Goal: Task Accomplishment & Management: Manage account settings

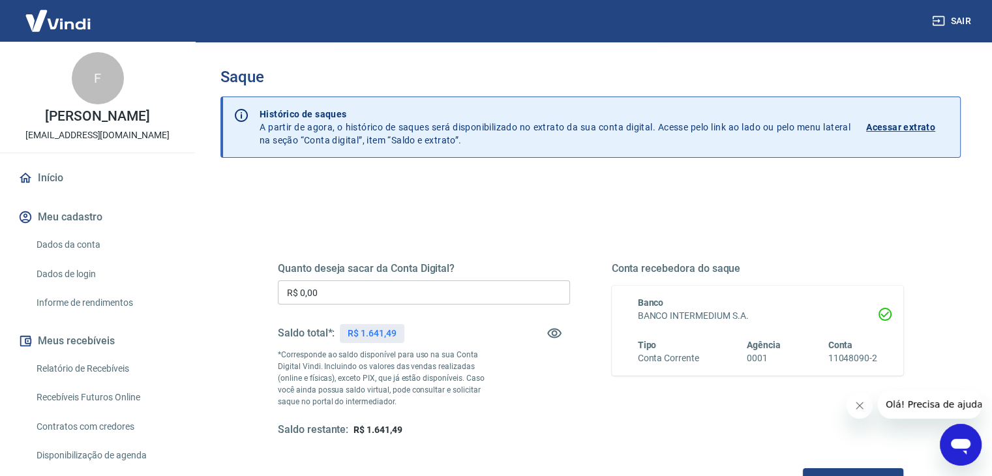
click at [395, 272] on h5 "Quanto deseja sacar da Conta Digital?" at bounding box center [424, 268] width 292 height 13
click at [389, 289] on input "R$ 0,00" at bounding box center [424, 292] width 292 height 24
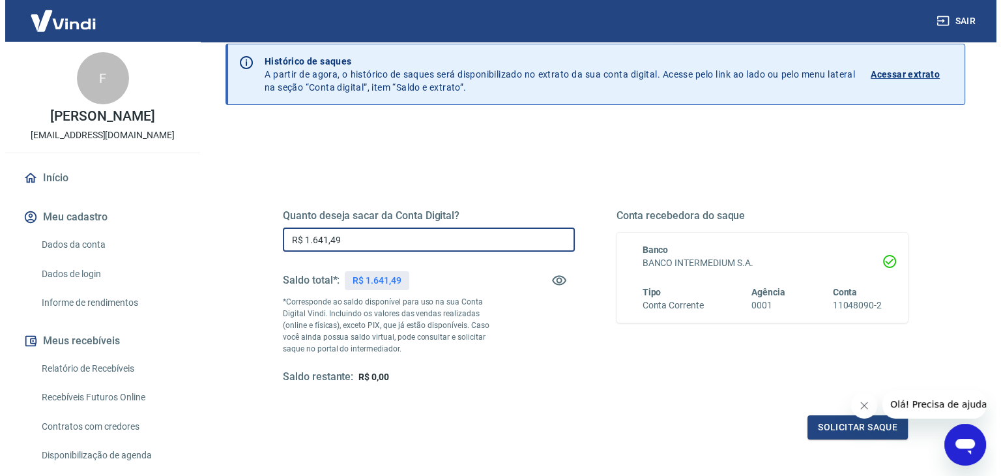
scroll to position [130, 0]
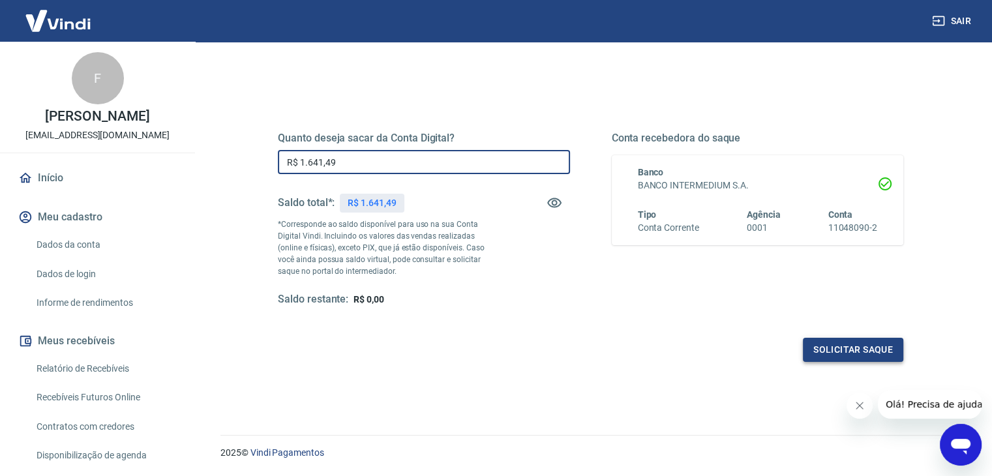
type input "R$ 1.641,49"
click at [871, 347] on button "Solicitar saque" at bounding box center [852, 350] width 100 height 24
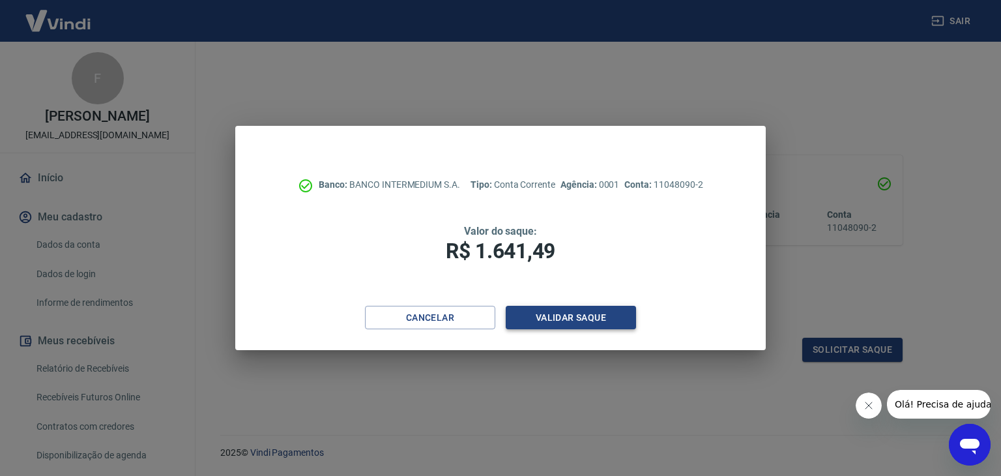
click at [587, 308] on button "Validar saque" at bounding box center [571, 318] width 130 height 24
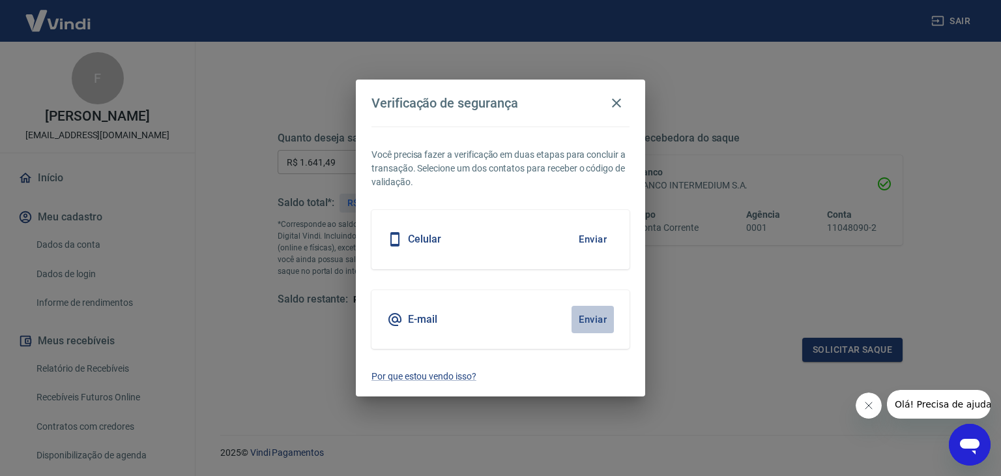
click at [591, 323] on button "Enviar" at bounding box center [593, 319] width 42 height 27
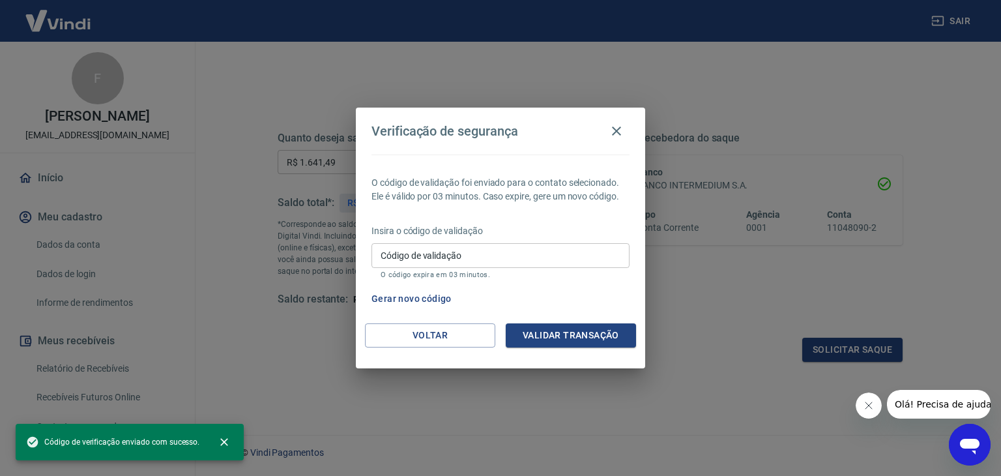
click at [553, 261] on input "Código de validação" at bounding box center [501, 255] width 258 height 24
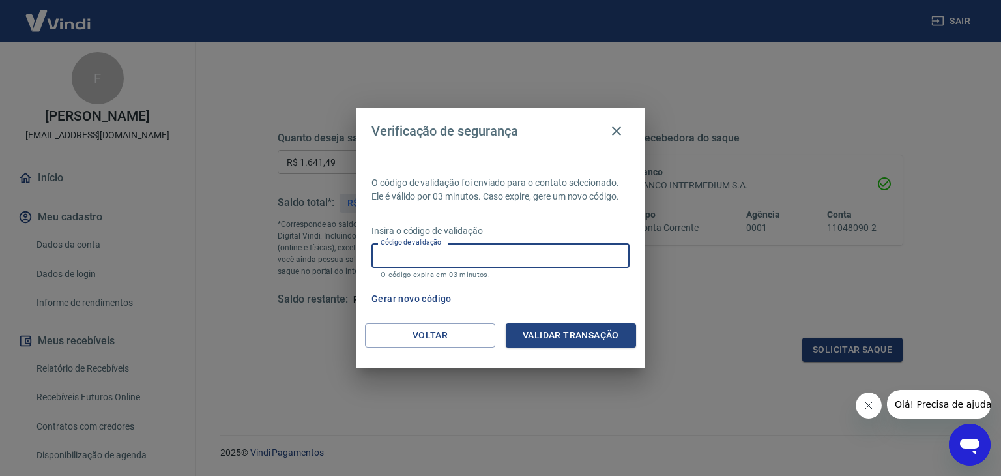
paste input "380194"
type input "380194"
click at [615, 326] on button "Validar transação" at bounding box center [571, 335] width 130 height 24
